Goal: Navigation & Orientation: Find specific page/section

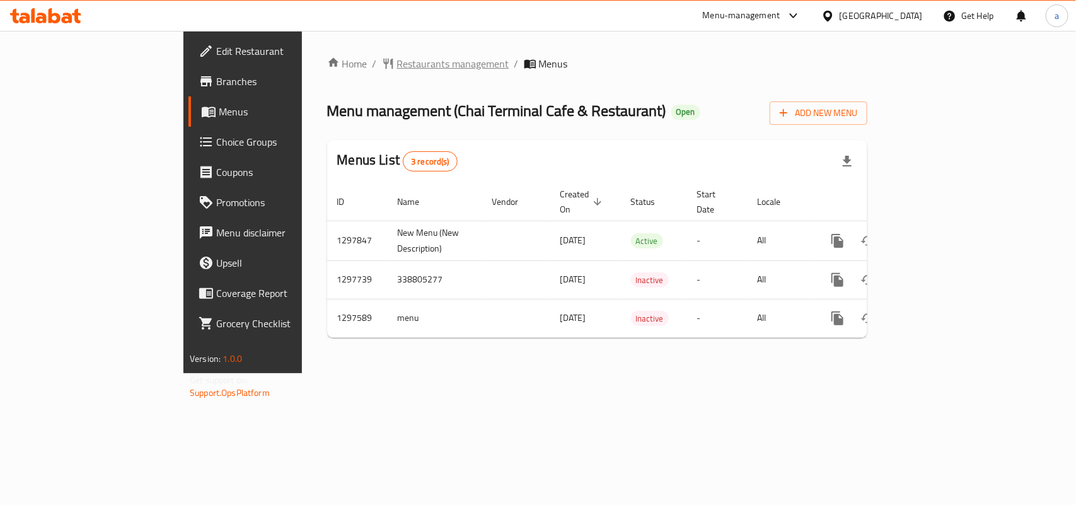
click at [397, 64] on span "Restaurants management" at bounding box center [453, 63] width 112 height 15
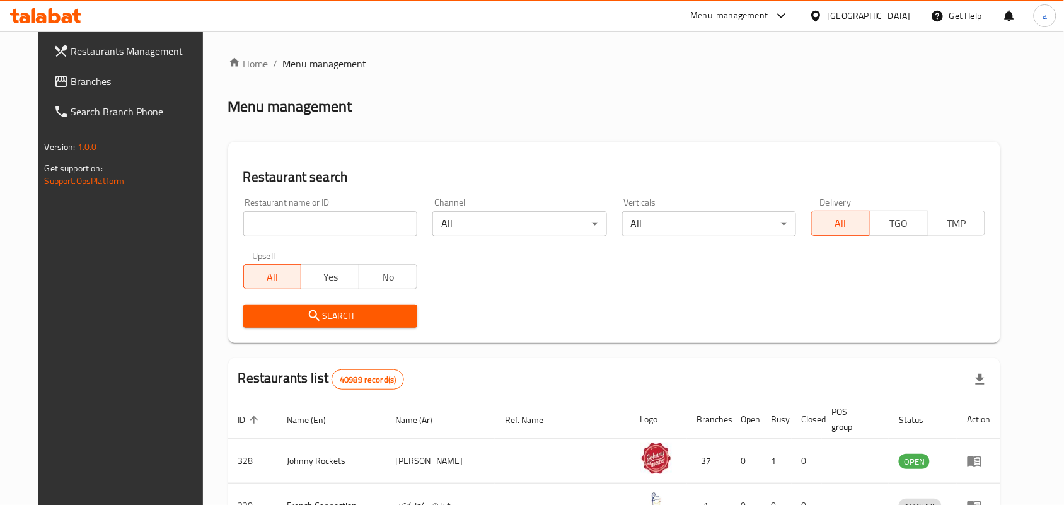
click at [54, 86] on icon at bounding box center [61, 81] width 15 height 15
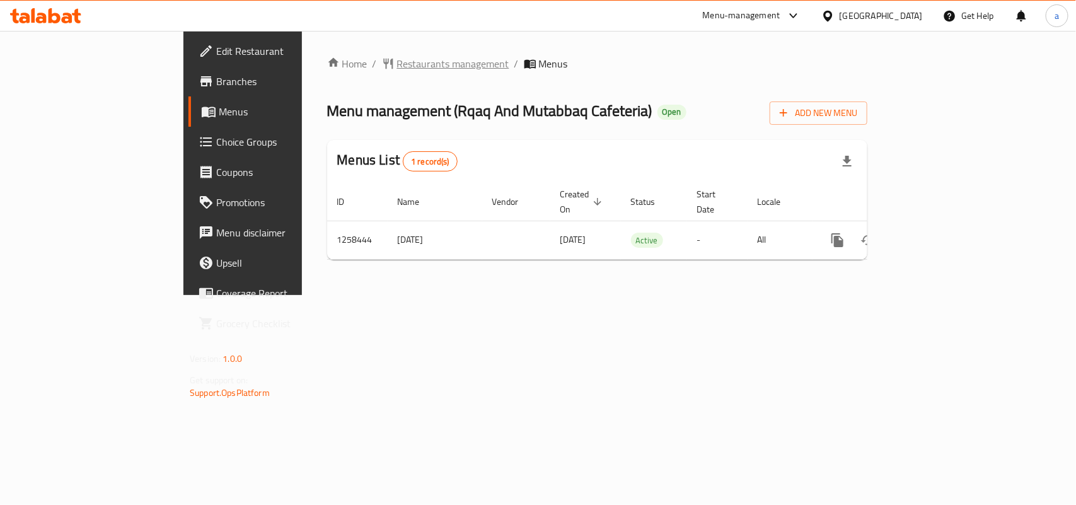
click at [397, 68] on span "Restaurants management" at bounding box center [453, 63] width 112 height 15
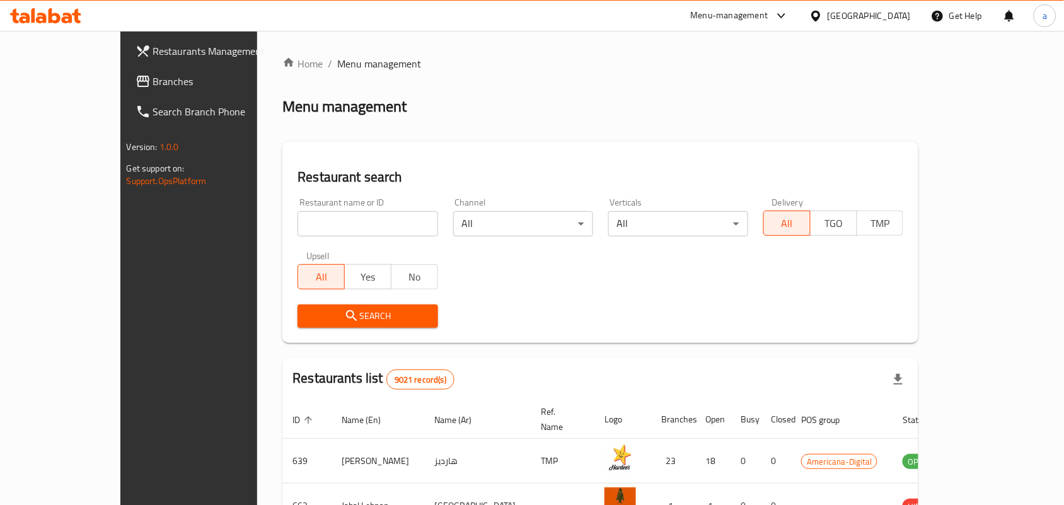
click at [153, 81] on span "Branches" at bounding box center [220, 81] width 135 height 15
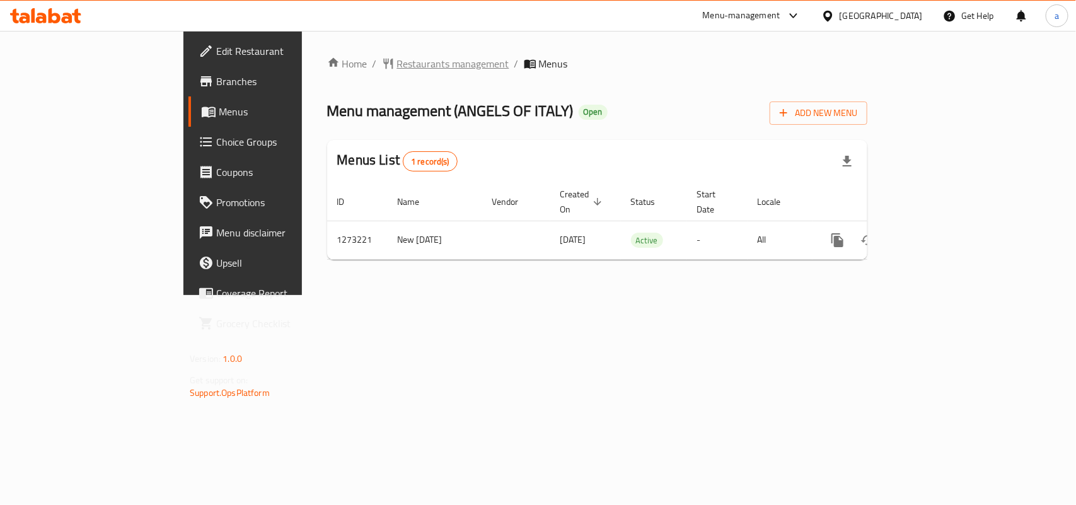
click at [397, 70] on span "Restaurants management" at bounding box center [453, 63] width 112 height 15
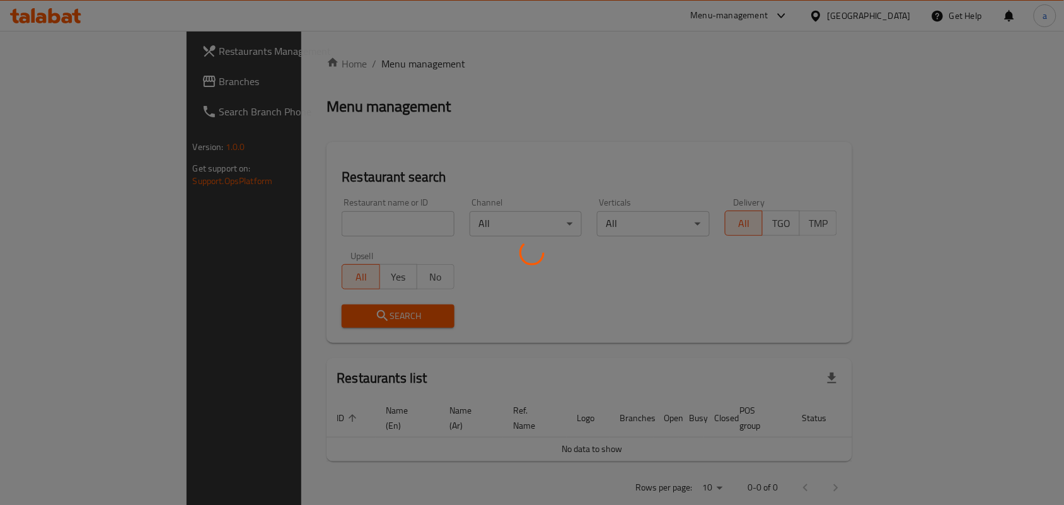
click at [95, 83] on div at bounding box center [532, 252] width 1064 height 505
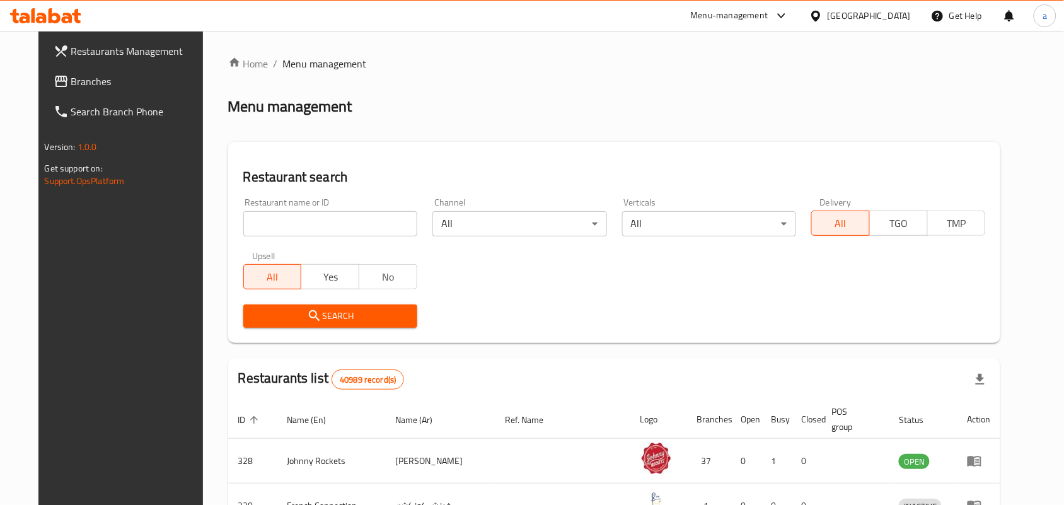
click at [71, 77] on span "Branches" at bounding box center [138, 81] width 135 height 15
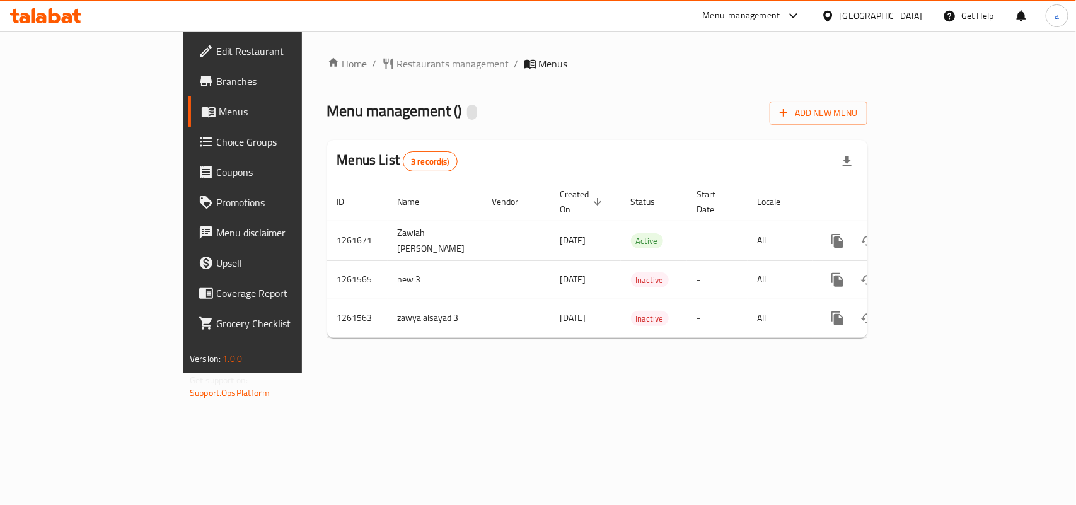
click at [351, 52] on div "Home / Restaurants management / Menus Menu management ( ) Add New Menu Menus Li…" at bounding box center [597, 202] width 591 height 342
click at [349, 35] on div "Home / Restaurants management / Menus Menu management ( ) Add New Menu Menus Li…" at bounding box center [597, 202] width 591 height 342
click at [397, 67] on span "Restaurants management" at bounding box center [453, 63] width 112 height 15
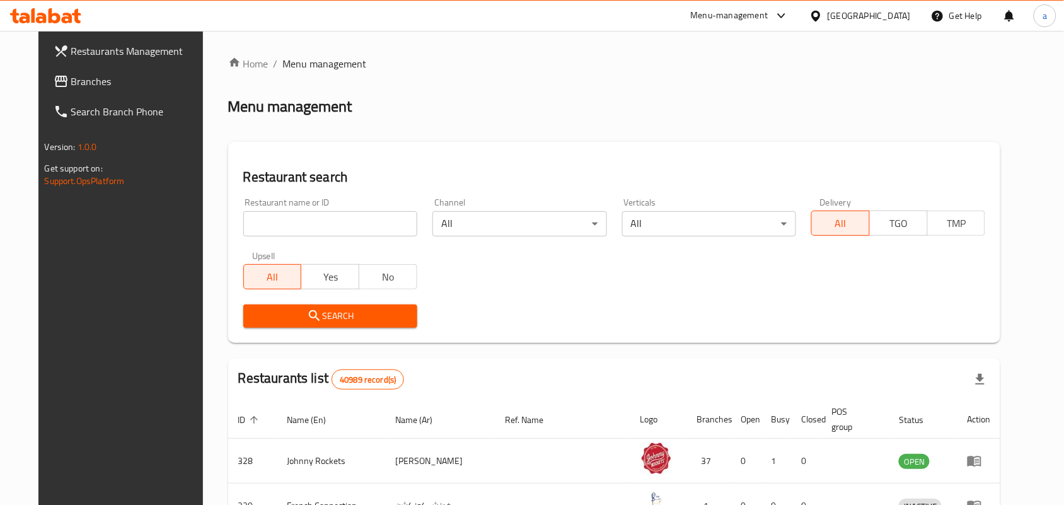
click at [90, 91] on link "Branches" at bounding box center [130, 81] width 173 height 30
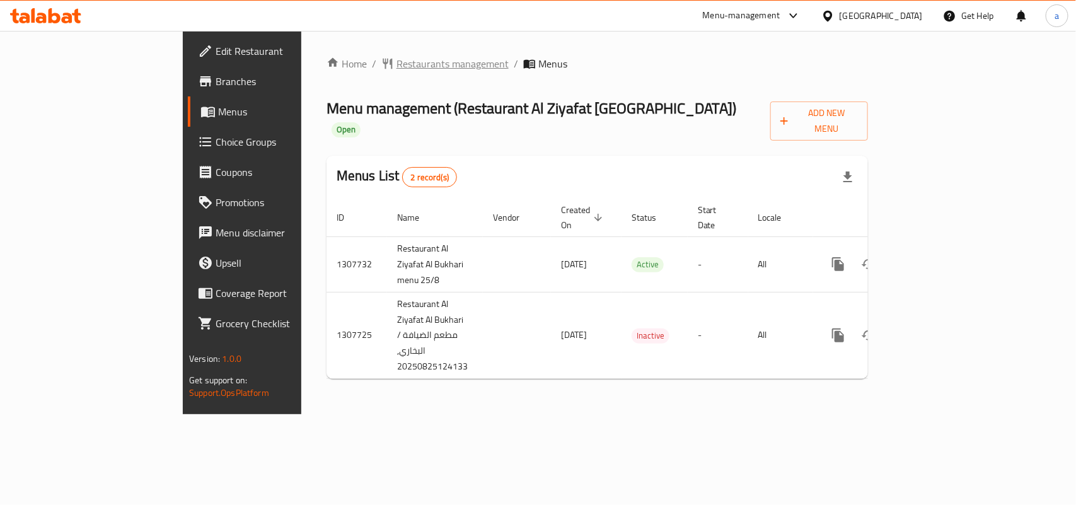
click at [397, 60] on span "Restaurants management" at bounding box center [453, 63] width 112 height 15
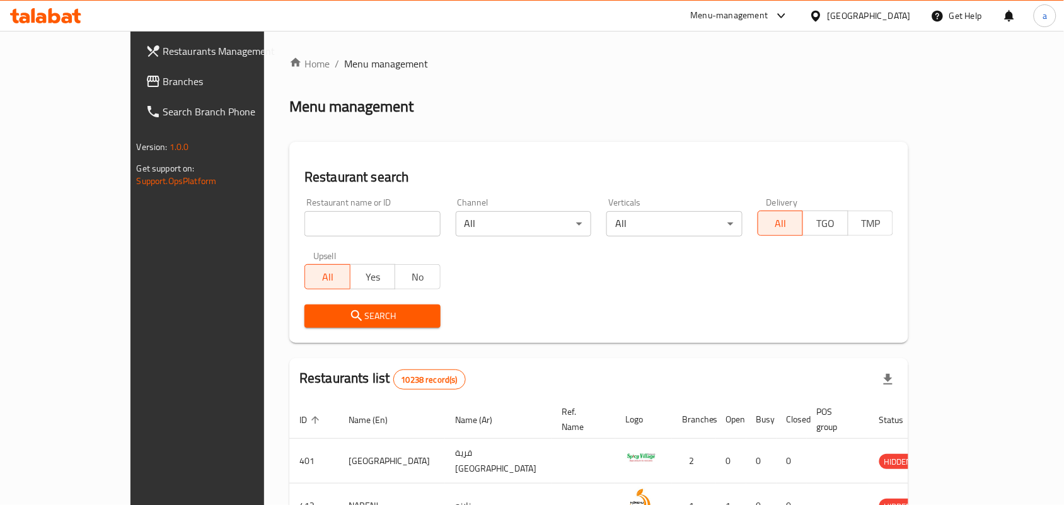
click at [163, 78] on span "Branches" at bounding box center [230, 81] width 135 height 15
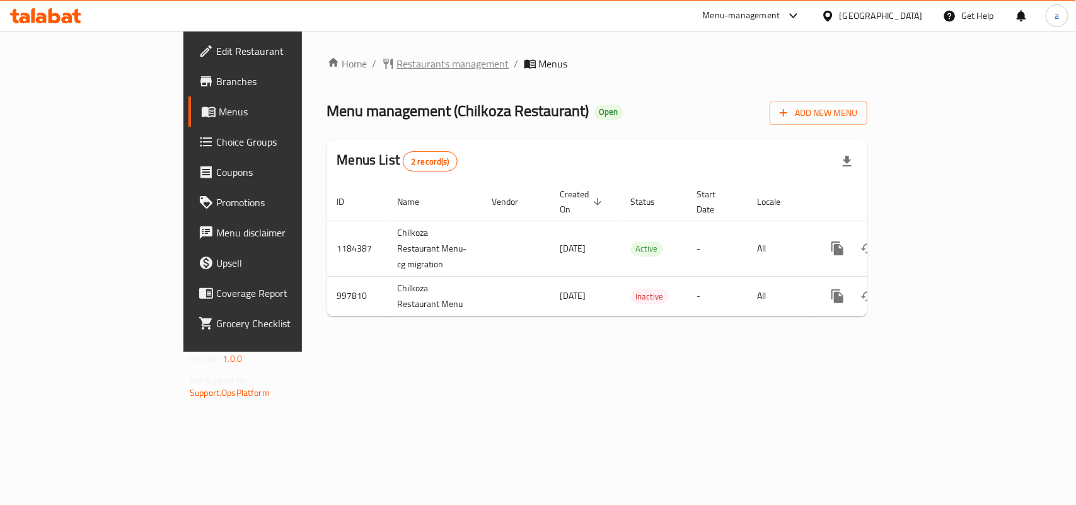
click at [397, 60] on span "Restaurants management" at bounding box center [453, 63] width 112 height 15
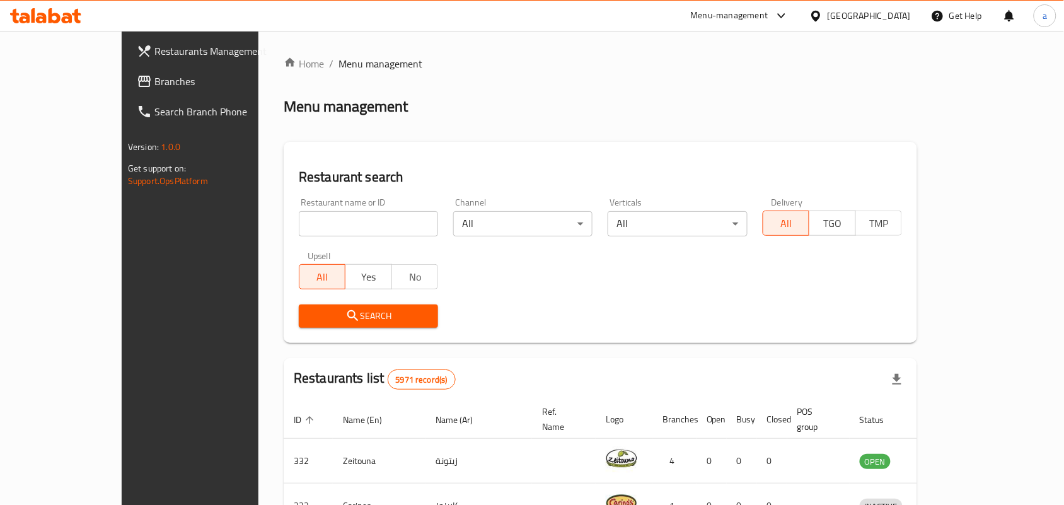
click at [154, 80] on span "Branches" at bounding box center [221, 81] width 135 height 15
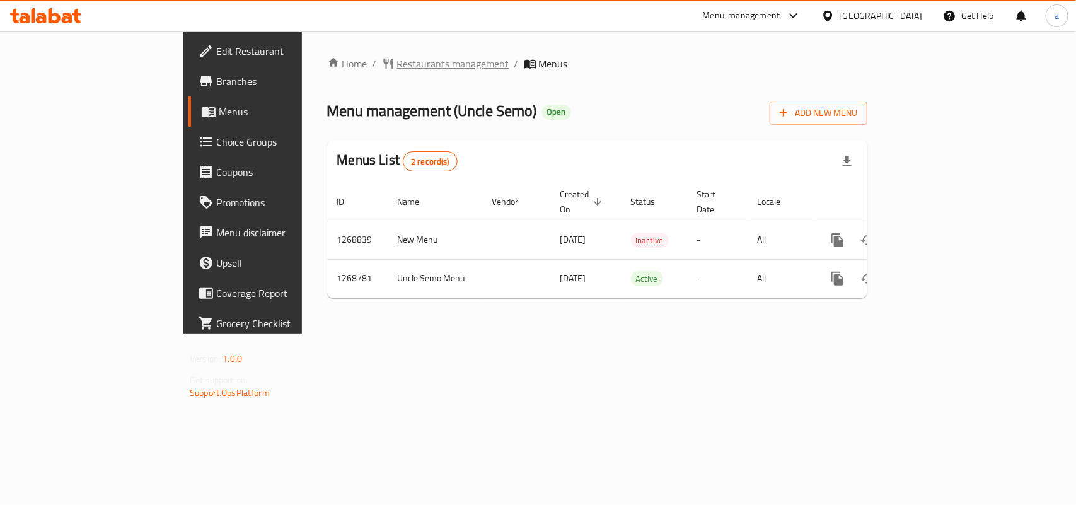
click at [397, 64] on span "Restaurants management" at bounding box center [453, 63] width 112 height 15
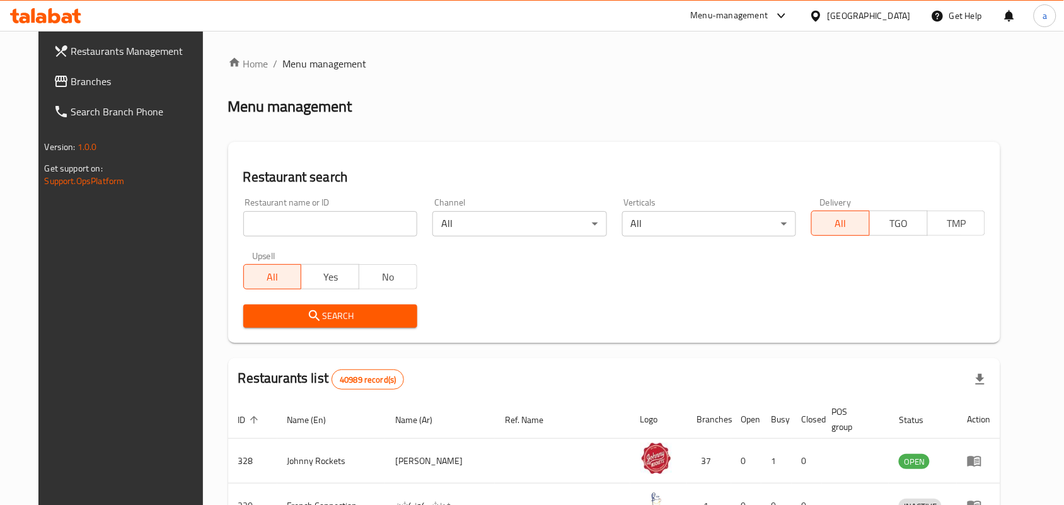
click at [49, 90] on link "Branches" at bounding box center [130, 81] width 173 height 30
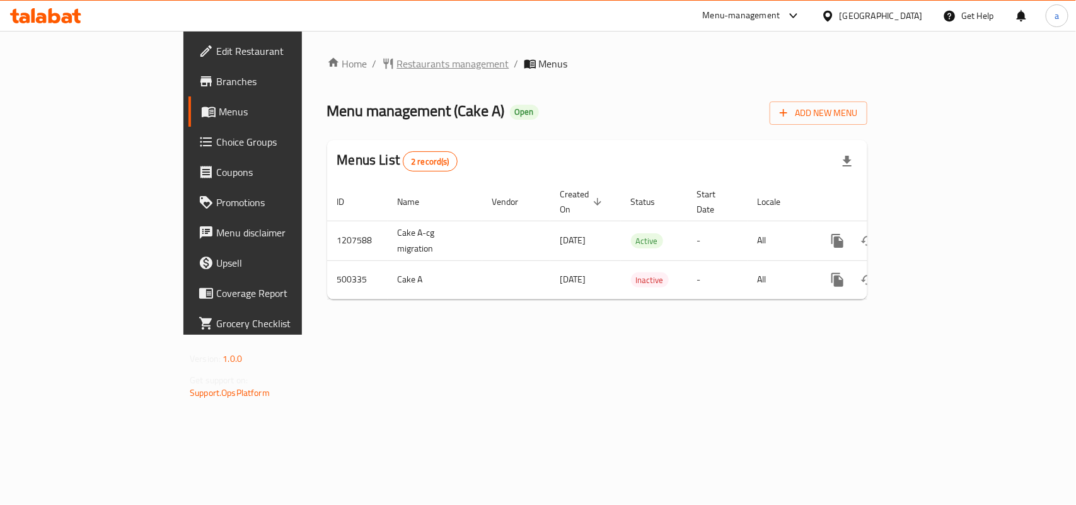
click at [397, 66] on span "Restaurants management" at bounding box center [453, 63] width 112 height 15
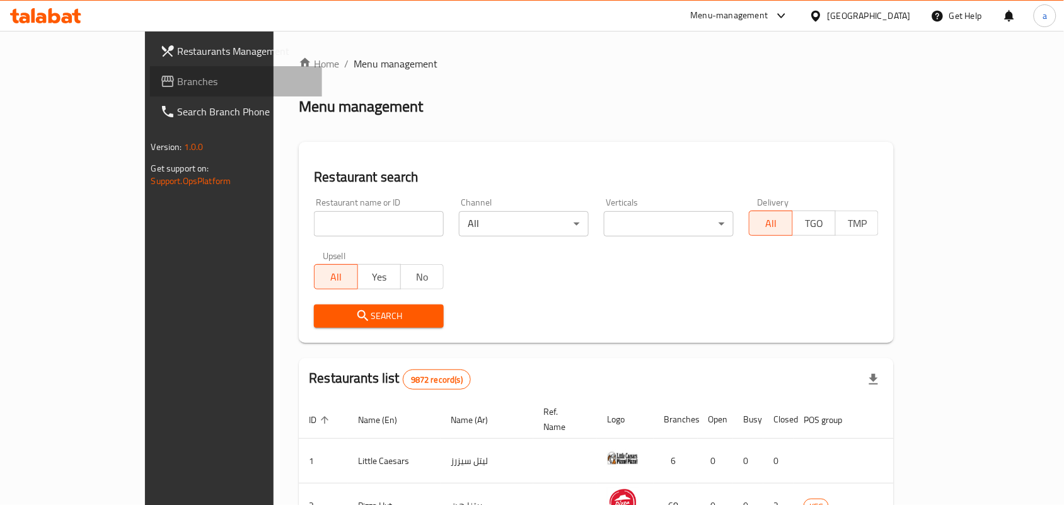
click at [178, 81] on span "Branches" at bounding box center [245, 81] width 135 height 15
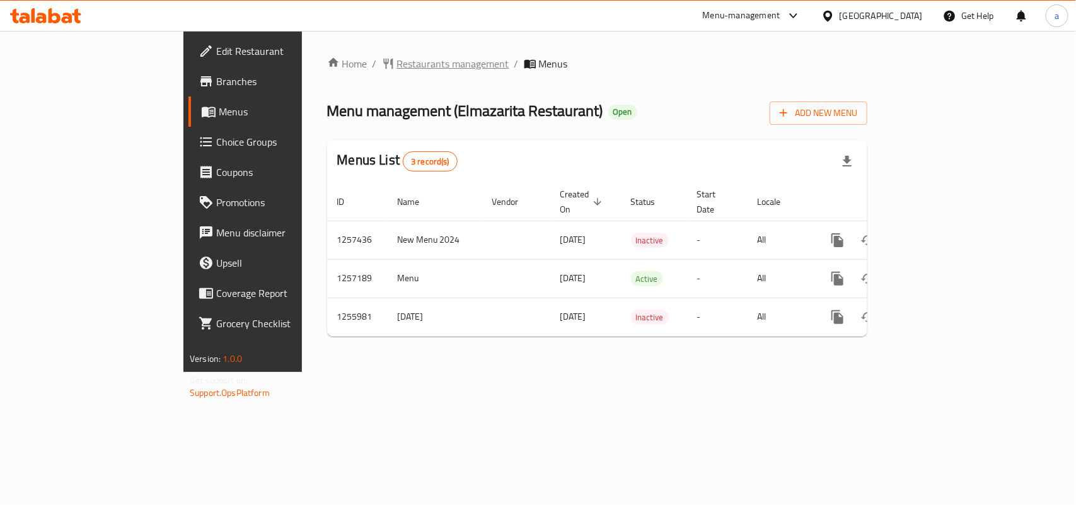
click at [397, 61] on span "Restaurants management" at bounding box center [453, 63] width 112 height 15
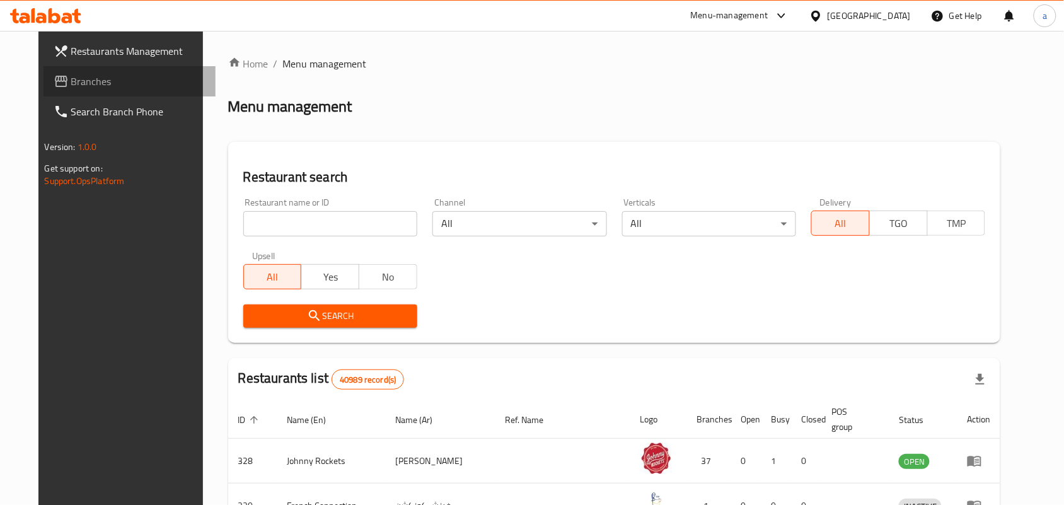
click at [71, 80] on span "Branches" at bounding box center [138, 81] width 135 height 15
